Goal: Book appointment/travel/reservation

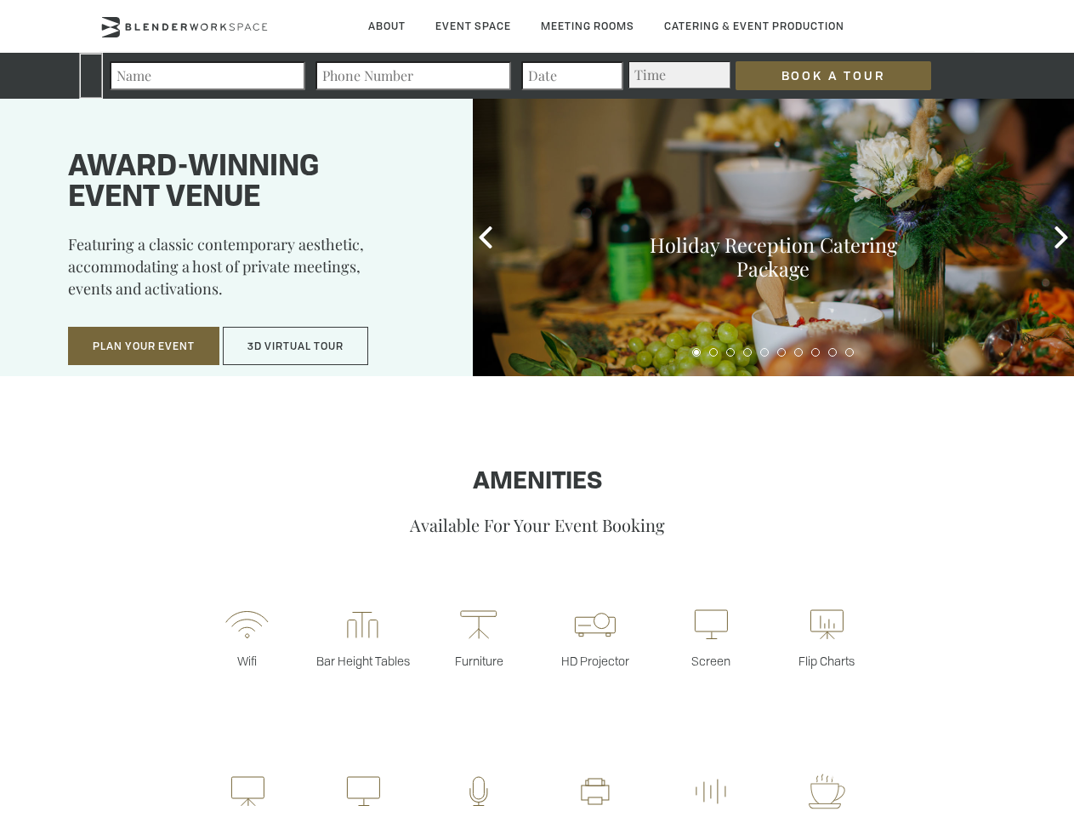
type div "[DATE]"
click at [820, 76] on input "Book a Tour" at bounding box center [834, 75] width 196 height 29
click at [144, 346] on button "Plan Your Event" at bounding box center [143, 346] width 151 height 39
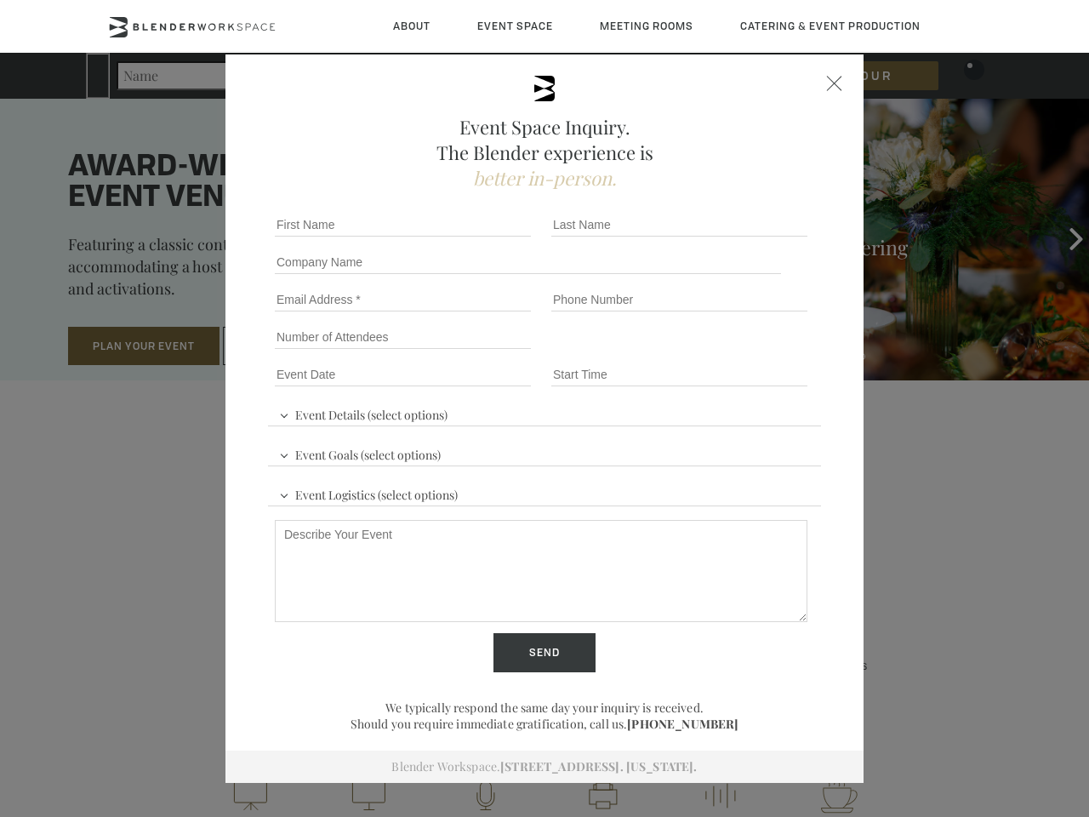
click at [296, 346] on input "Number of Attendees" at bounding box center [403, 337] width 256 height 24
click at [486, 237] on div "First name *" at bounding box center [406, 224] width 276 height 37
click at [1062, 237] on div "Event Space Inquiry. The Blender experience is better in-person. Event Details …" at bounding box center [544, 408] width 1089 height 817
click at [697, 352] on fieldset "Number of Attendees Budget Range" at bounding box center [544, 336] width 553 height 37
click at [714, 352] on fieldset "Number of Attendees Budget Range" at bounding box center [544, 336] width 553 height 37
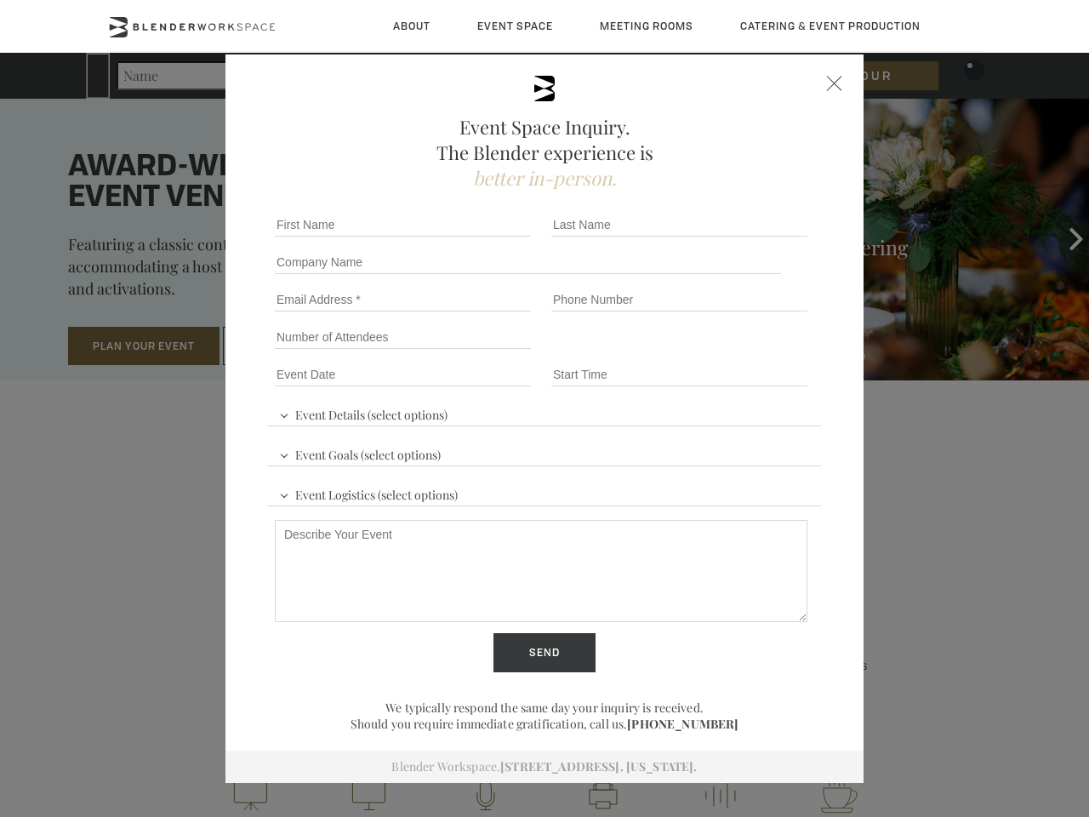
click at [731, 352] on fieldset "Number of Attendees Budget Range" at bounding box center [544, 336] width 553 height 37
click at [748, 352] on fieldset "Number of Attendees Budget Range" at bounding box center [544, 336] width 553 height 37
click at [765, 352] on fieldset "Number of Attendees Budget Range" at bounding box center [544, 336] width 553 height 37
